Goal: Task Accomplishment & Management: Use online tool/utility

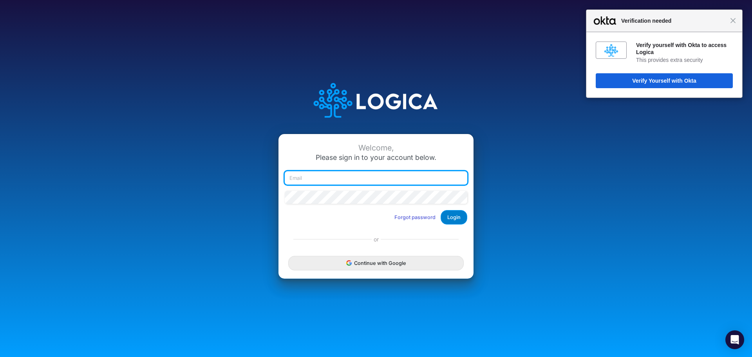
type input "areid@cassling.com"
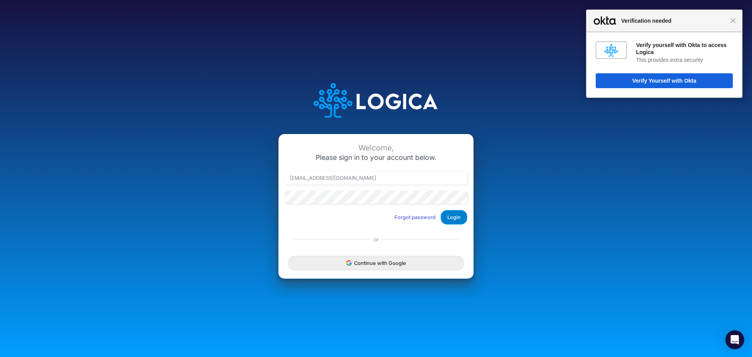
click at [454, 215] on button "Login" at bounding box center [454, 217] width 27 height 14
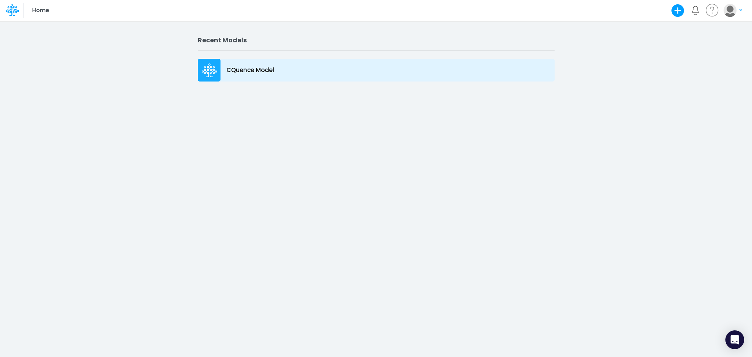
click at [212, 69] on icon at bounding box center [208, 71] width 13 height 5
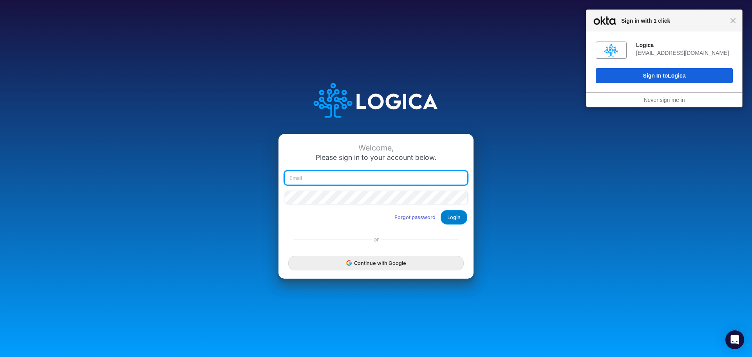
type input "[EMAIL_ADDRESS][DOMAIN_NAME]"
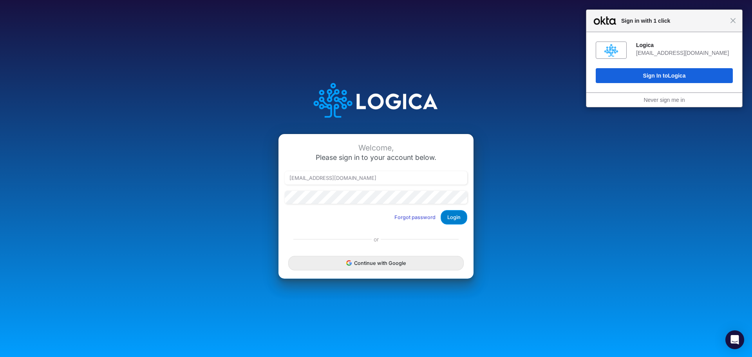
click at [451, 215] on button "Login" at bounding box center [454, 217] width 27 height 14
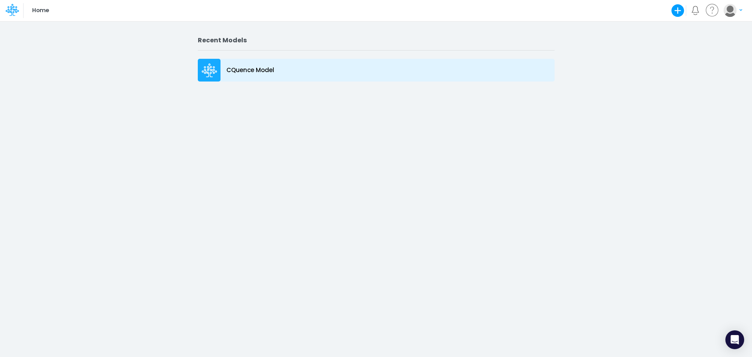
click at [210, 69] on icon at bounding box center [210, 70] width 16 height 14
